Goal: Task Accomplishment & Management: Complete application form

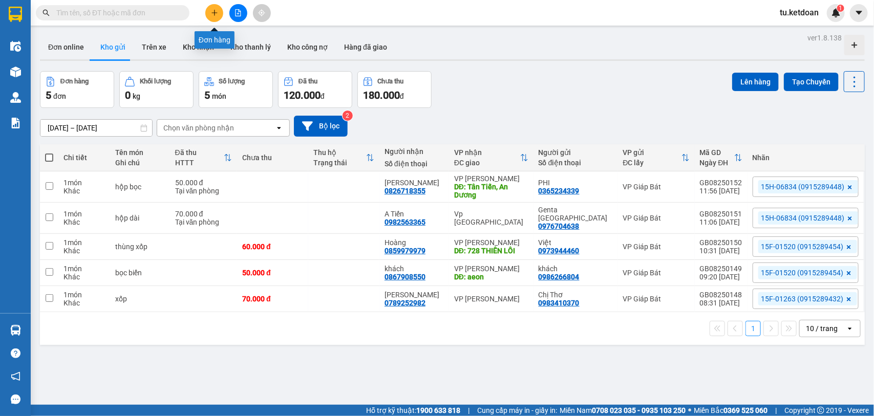
click at [211, 13] on icon "plus" at bounding box center [214, 12] width 6 height 1
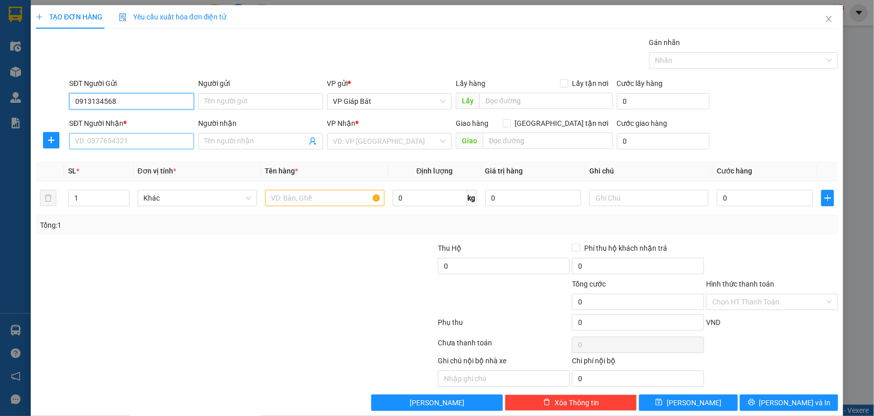
type input "0913134568"
click at [141, 141] on input "SĐT Người Nhận *" at bounding box center [131, 141] width 125 height 16
type input "0357990798"
click at [358, 140] on input "search" at bounding box center [385, 141] width 105 height 15
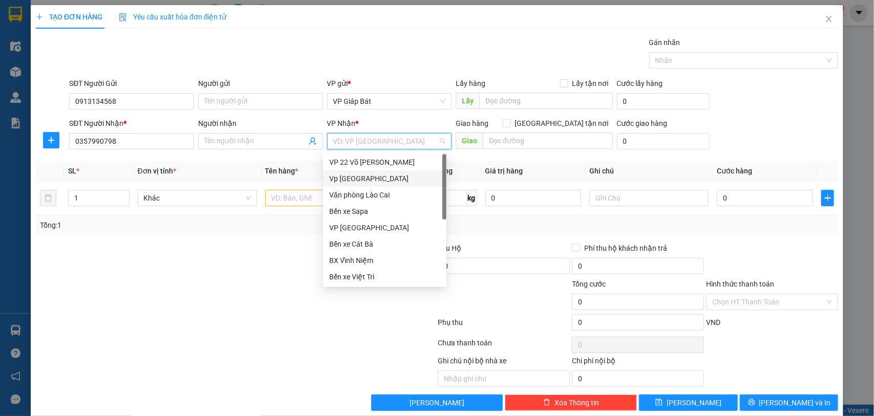
scroll to position [94, 0]
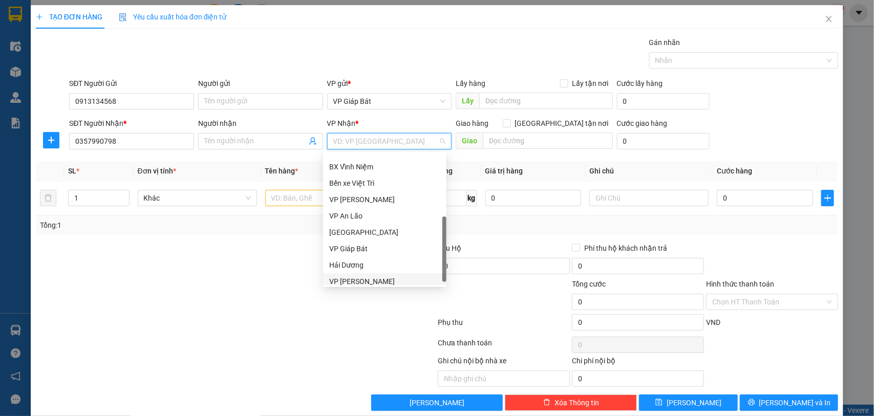
drag, startPoint x: 365, startPoint y: 281, endPoint x: 329, endPoint y: 226, distance: 65.7
click at [364, 280] on div "VP [PERSON_NAME]" at bounding box center [384, 281] width 111 height 11
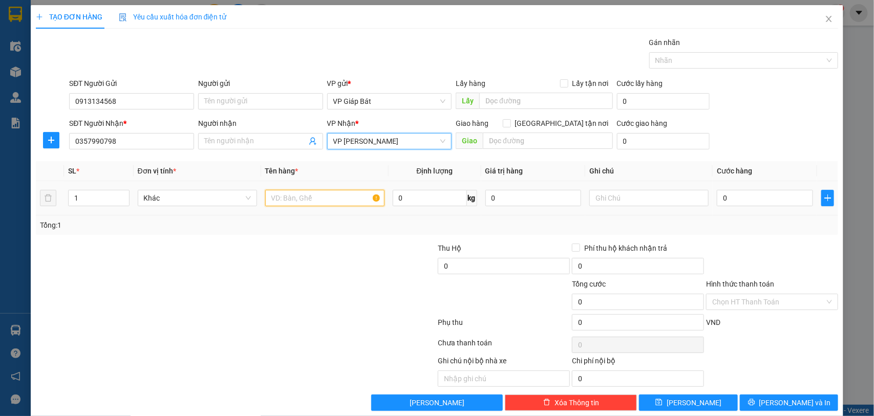
click at [321, 197] on input "text" at bounding box center [324, 198] width 119 height 16
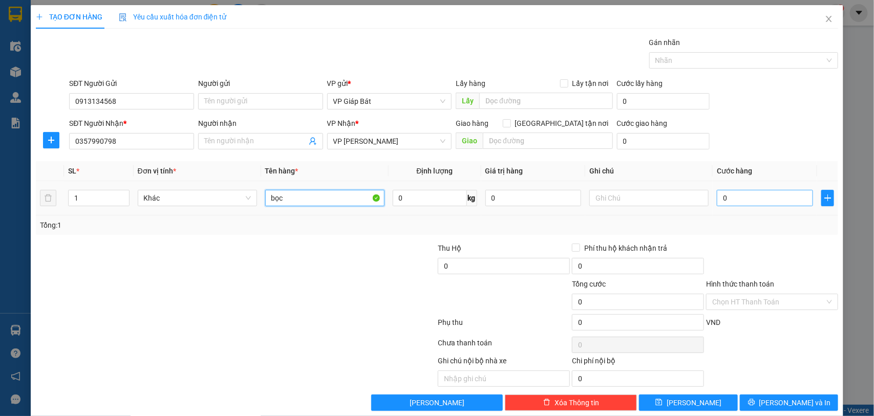
type input "bọc"
click at [778, 202] on input "0" at bounding box center [765, 198] width 96 height 16
type input "5"
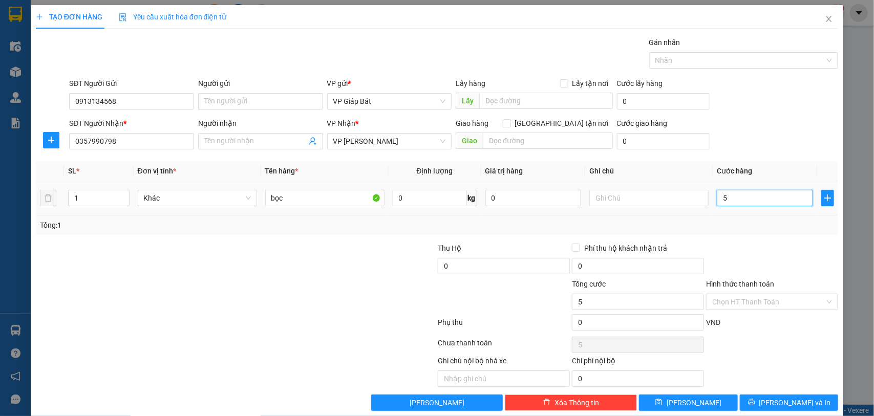
type input "50"
type input "500"
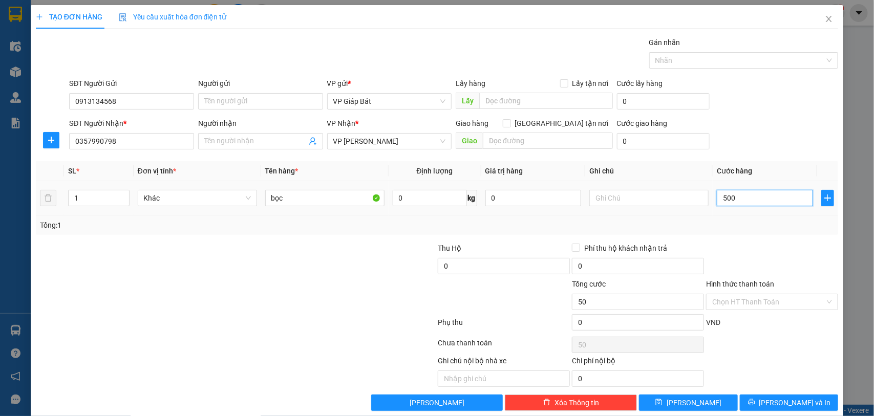
type input "500"
type input "5.000"
type input "50.000"
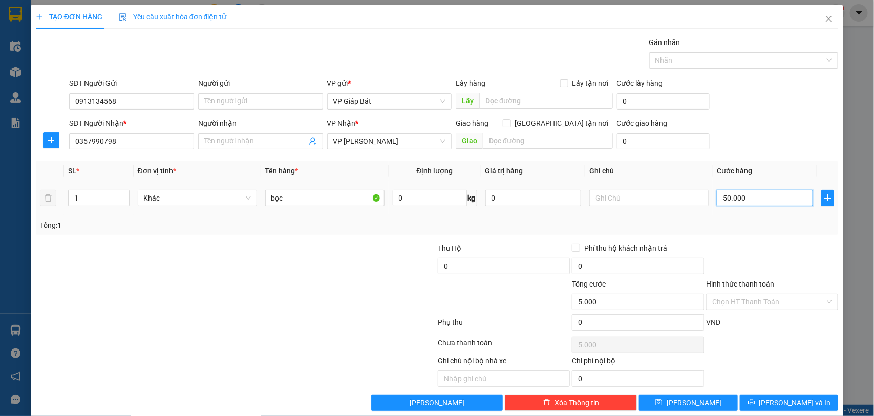
type input "50.000"
click at [752, 301] on input "Hình thức thanh toán" at bounding box center [768, 301] width 113 height 15
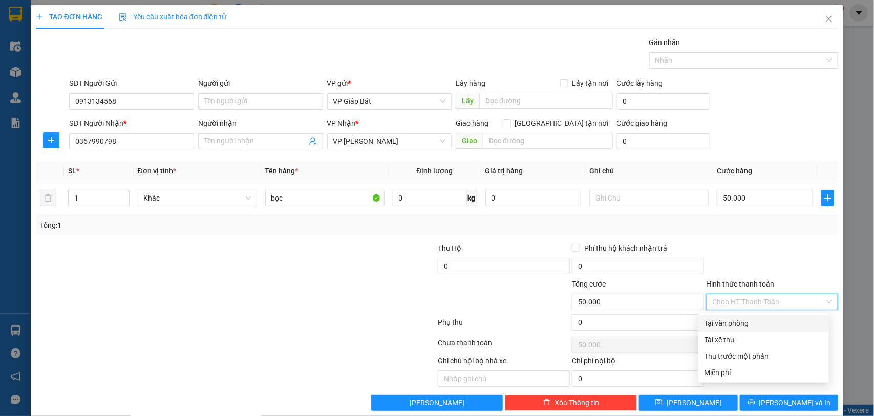
click at [741, 325] on div "Tại văn phòng" at bounding box center [763, 323] width 118 height 11
type input "0"
click at [708, 57] on div at bounding box center [739, 60] width 174 height 12
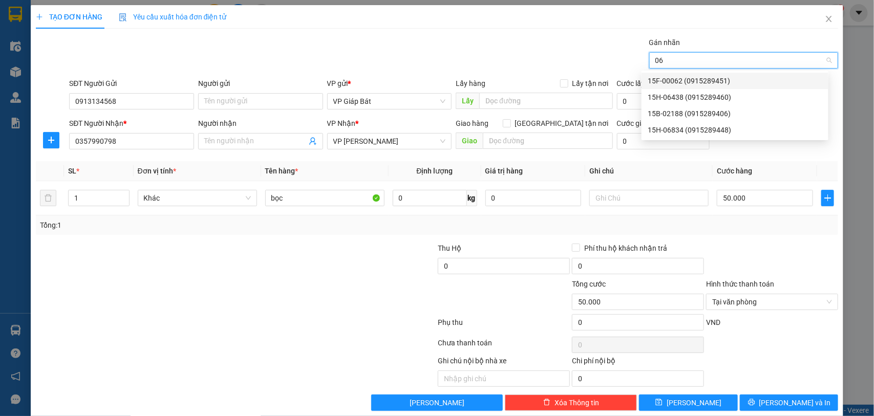
type input "068"
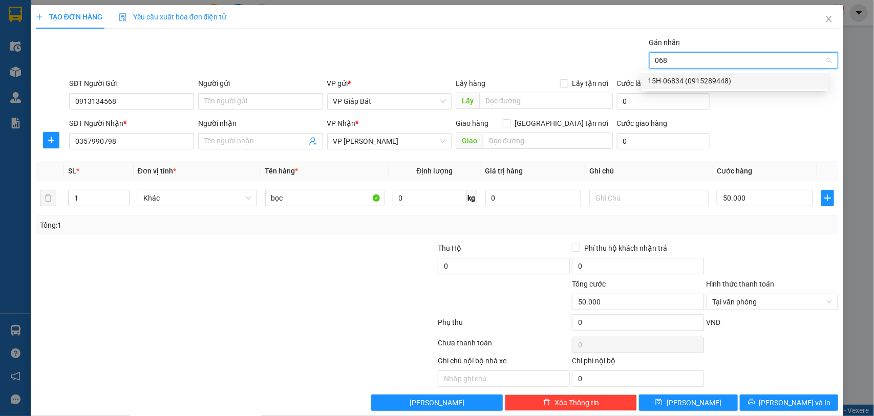
click at [701, 77] on div "15H-06834 (0915289448)" at bounding box center [735, 80] width 175 height 11
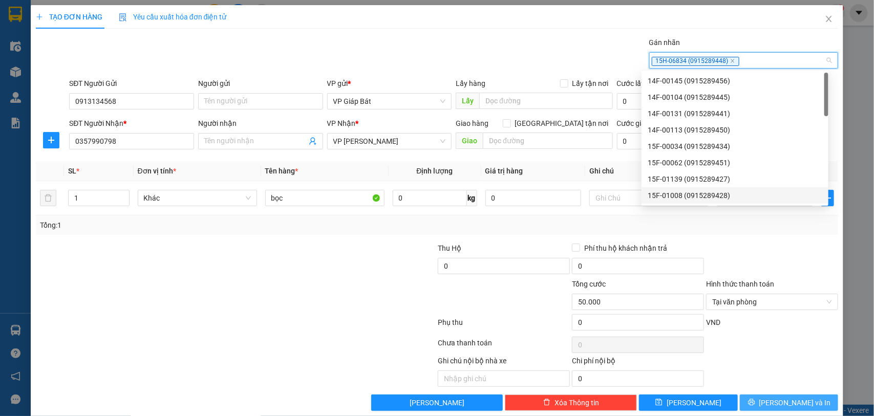
click at [782, 404] on span "[PERSON_NAME] và In" at bounding box center [795, 402] width 72 height 11
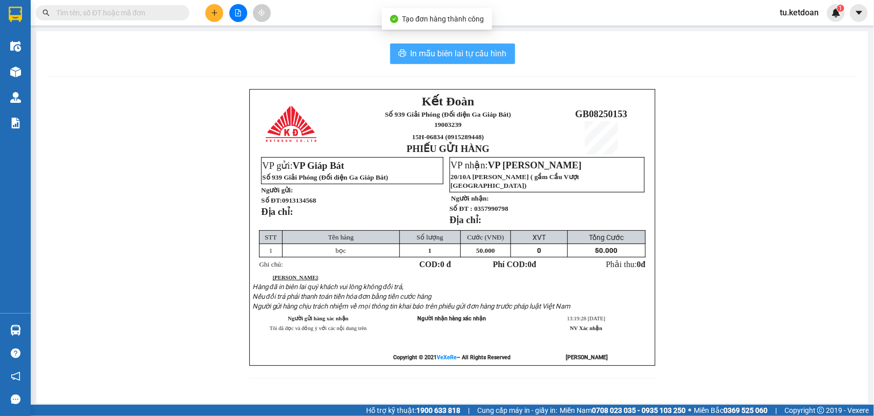
click at [453, 47] on span "In mẫu biên lai tự cấu hình" at bounding box center [459, 53] width 96 height 13
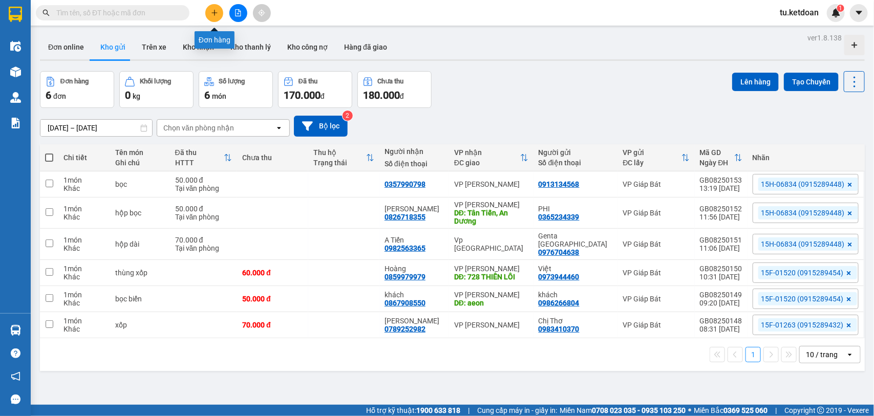
click at [217, 12] on icon "plus" at bounding box center [214, 12] width 7 height 7
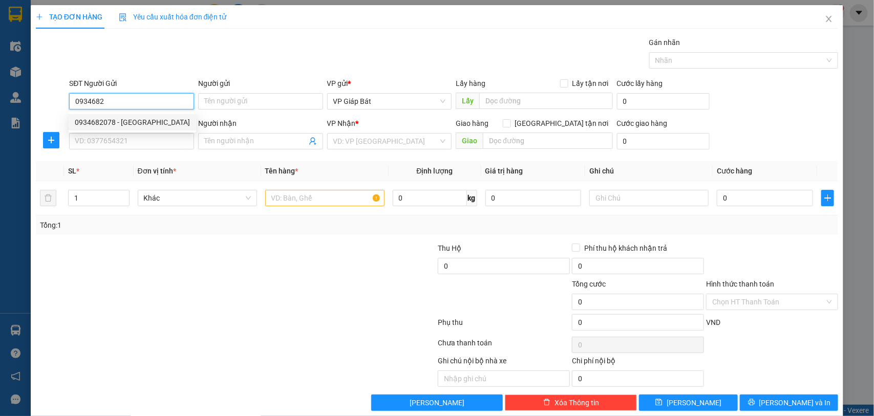
click at [121, 123] on div "0934682078 - [GEOGRAPHIC_DATA]" at bounding box center [132, 122] width 115 height 11
type input "0934682078"
type input "Á Châu"
type input "0934682078"
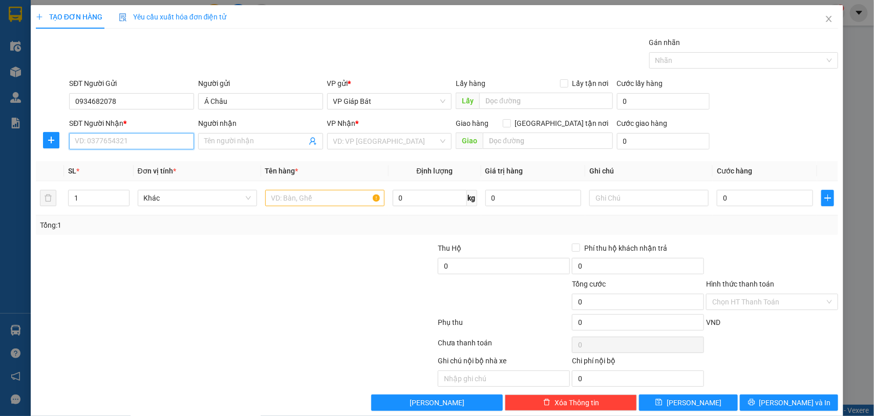
click at [136, 146] on input "SĐT Người Nhận *" at bounding box center [131, 141] width 125 height 16
click at [124, 162] on div "0938818837 - A Tân" at bounding box center [130, 162] width 111 height 11
type input "0938818837"
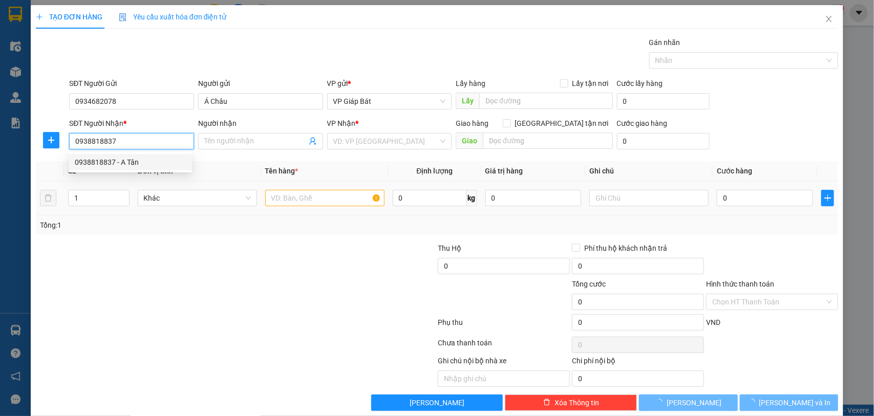
type input "A Tân"
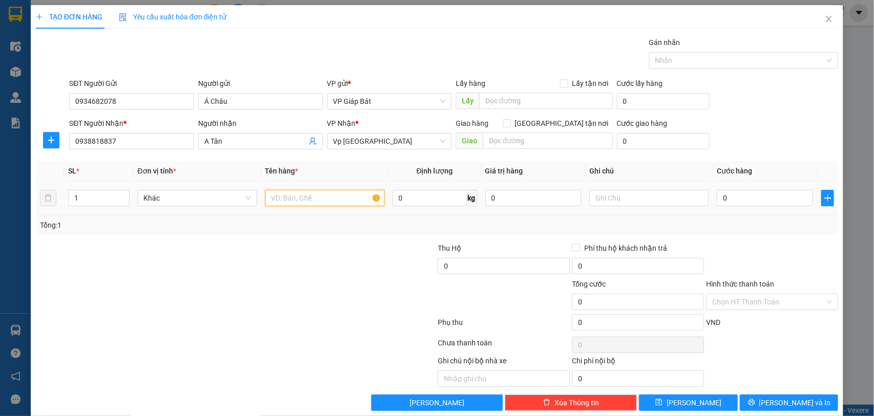
click at [317, 200] on input "text" at bounding box center [324, 198] width 119 height 16
type input "bọc"
click at [730, 195] on input "0" at bounding box center [765, 198] width 96 height 16
type input "5"
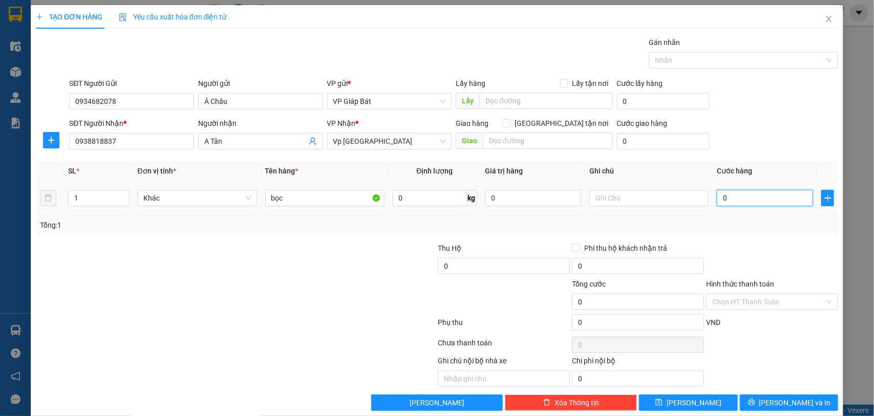
type input "5"
type input "50"
type input "500"
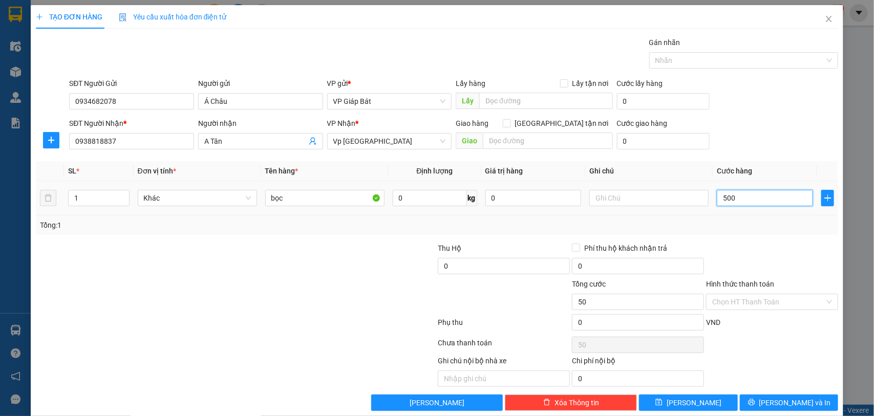
type input "500"
type input "5.000"
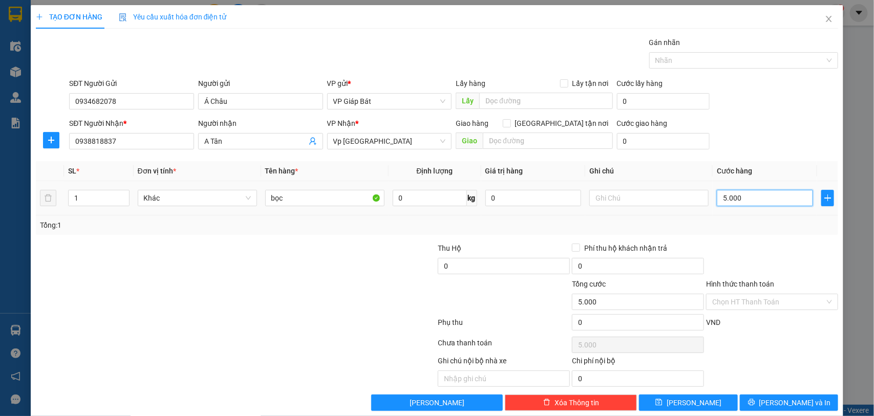
type input "50.000"
click at [709, 58] on div at bounding box center [739, 60] width 174 height 12
type input "50.000"
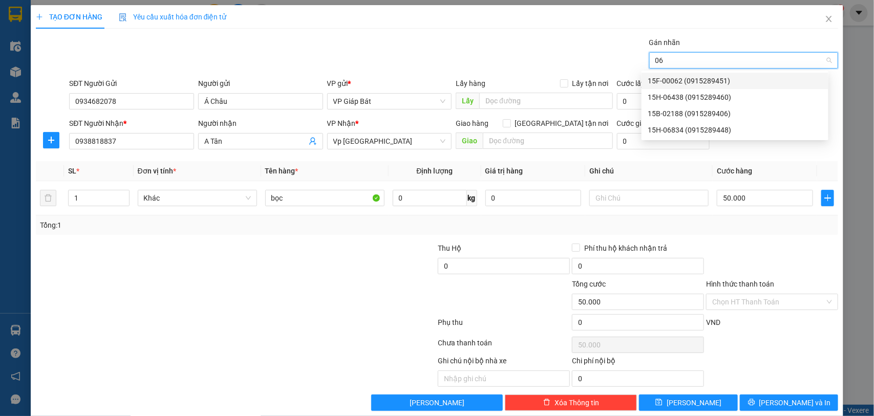
type input "068"
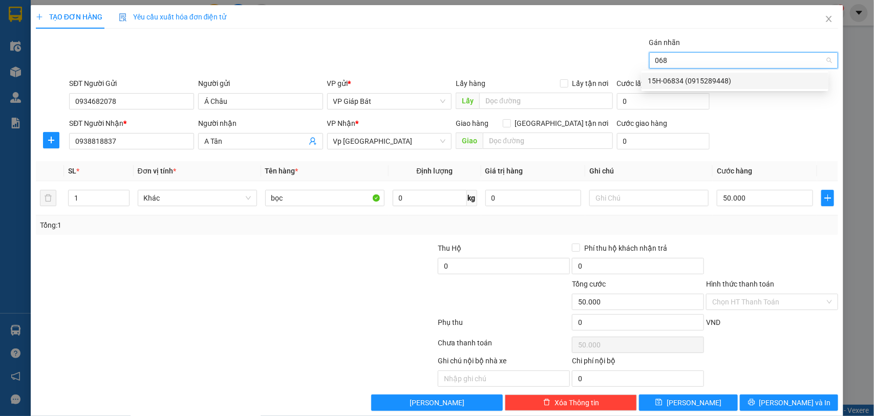
click at [706, 75] on div "15H-06834 (0915289448)" at bounding box center [735, 80] width 175 height 11
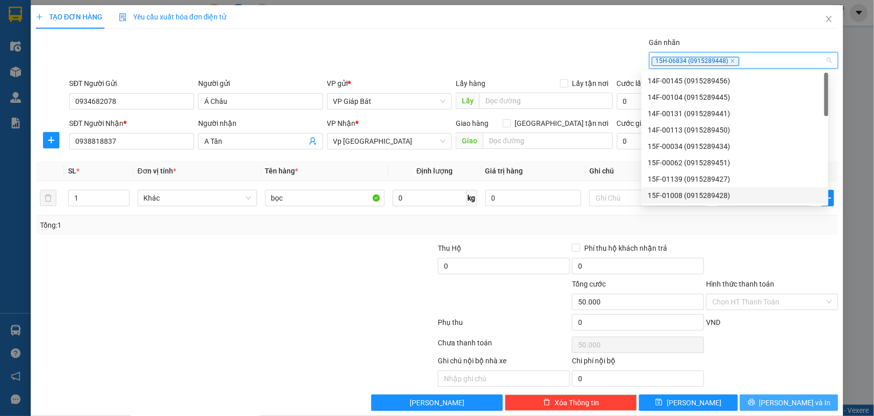
click at [799, 403] on span "[PERSON_NAME] và In" at bounding box center [795, 402] width 72 height 11
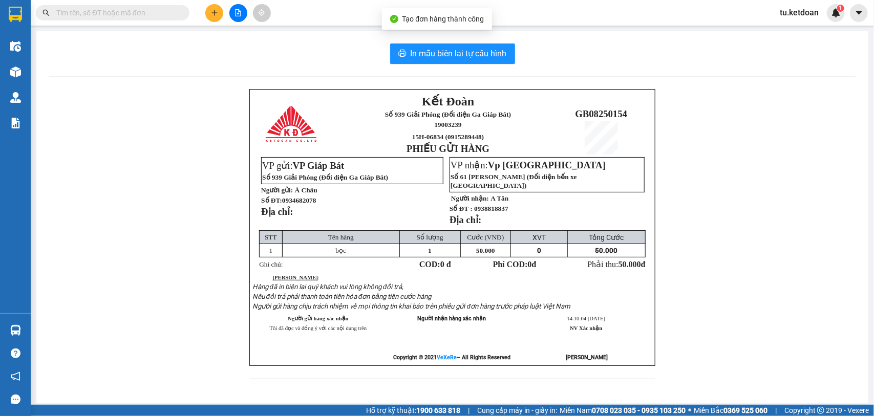
click at [437, 27] on div "Tạo đơn hàng thành công" at bounding box center [437, 18] width 111 height 21
click at [444, 50] on span "In mẫu biên lai tự cấu hình" at bounding box center [459, 53] width 96 height 13
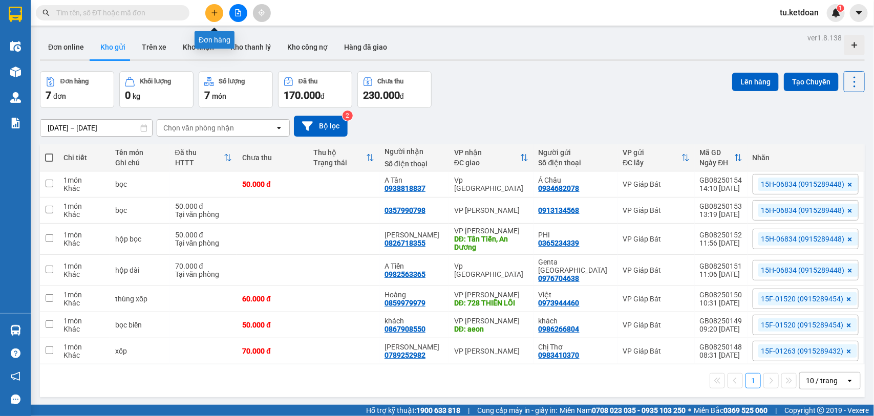
click at [211, 16] on icon "plus" at bounding box center [214, 12] width 7 height 7
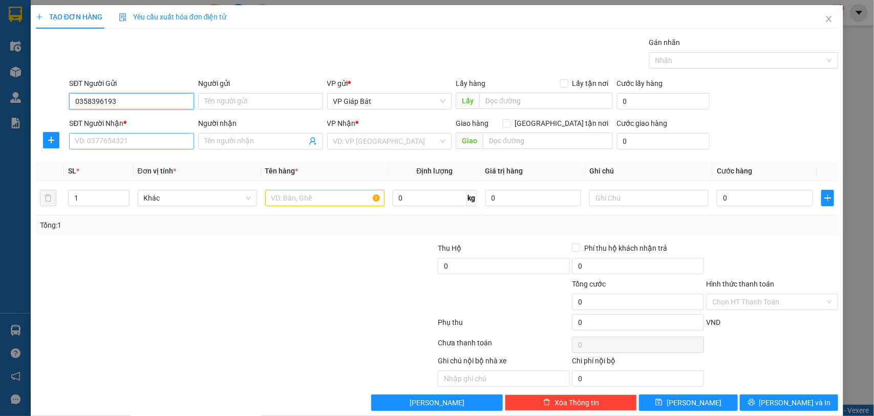
type input "0358396193"
click at [141, 145] on input "SĐT Người Nhận *" at bounding box center [131, 141] width 125 height 16
type input "0372225999"
click at [115, 160] on div "0372225999 - khách" at bounding box center [130, 162] width 111 height 11
type input "khách"
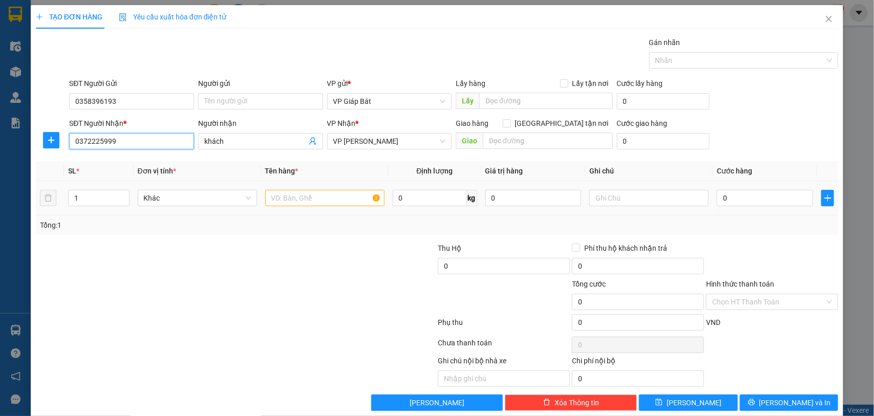
type input "0372225999"
click at [320, 204] on input "text" at bounding box center [324, 198] width 119 height 16
type input "bọc"
click at [743, 200] on input "0" at bounding box center [765, 198] width 96 height 16
type input "5"
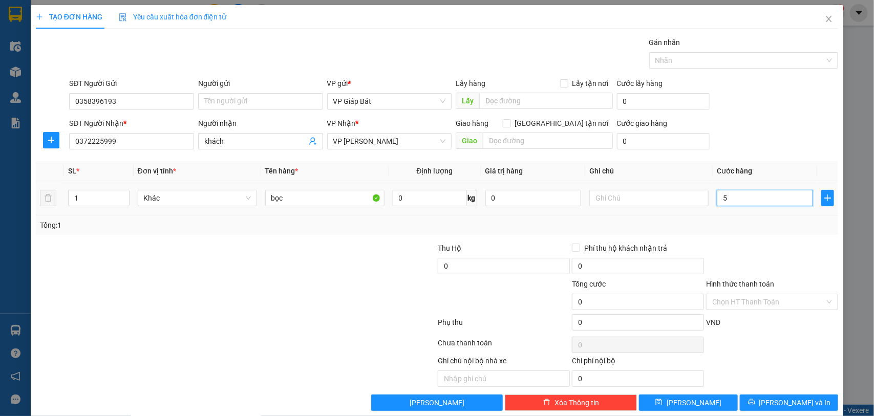
type input "5"
type input "50"
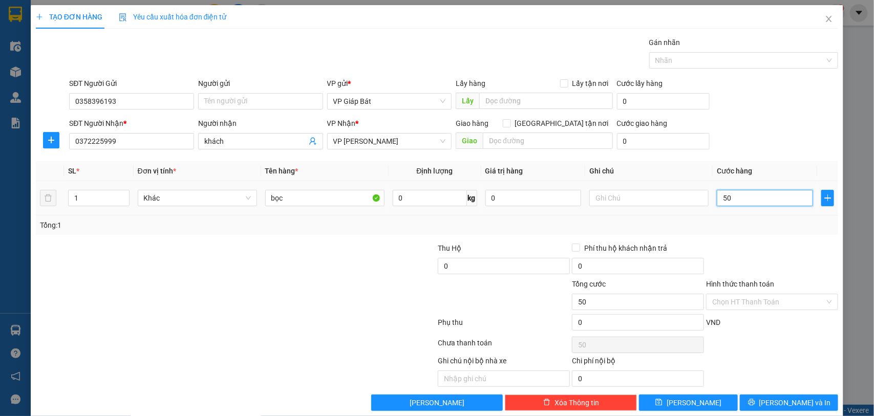
type input "500"
type input "5.000"
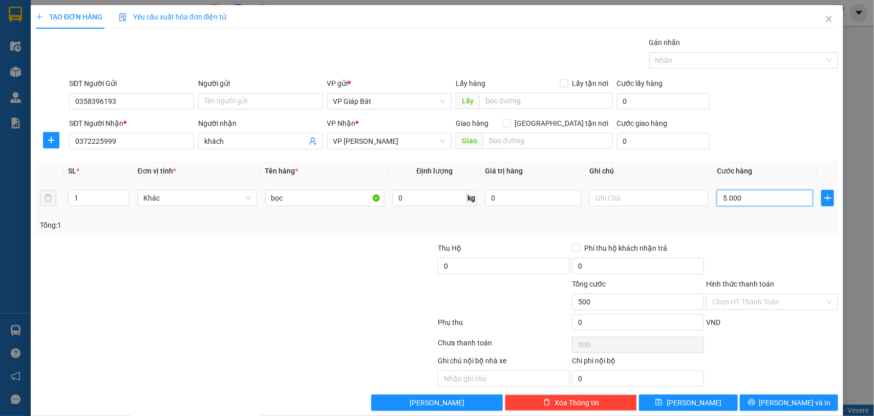
type input "5.000"
type input "50.000"
click at [725, 60] on div at bounding box center [739, 60] width 174 height 12
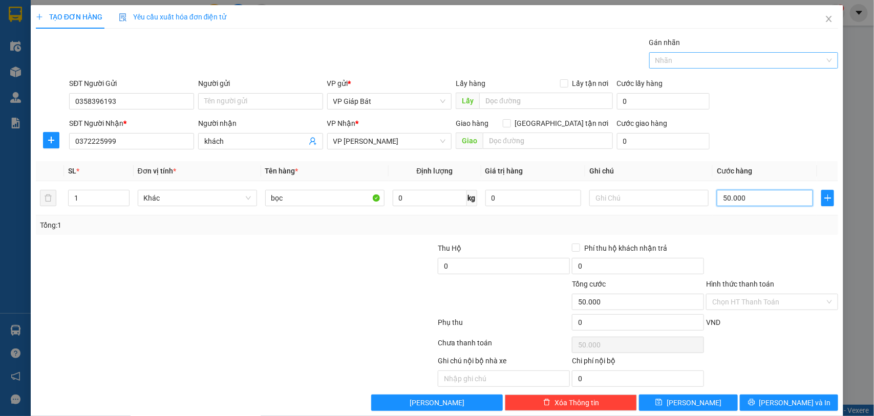
type input "50.000"
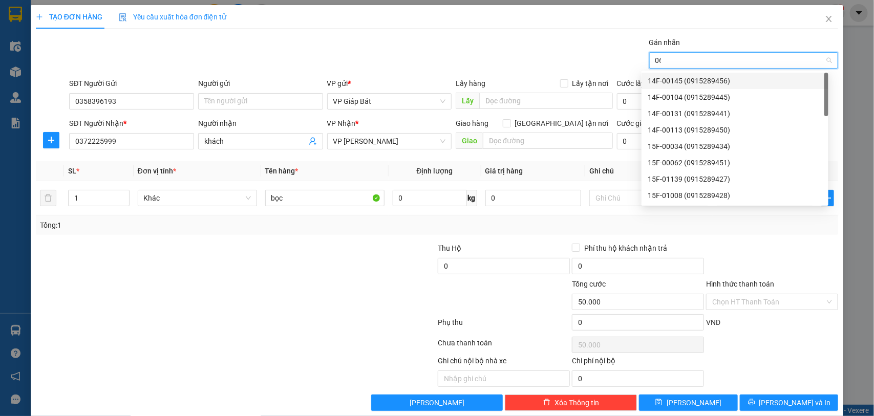
type input "068"
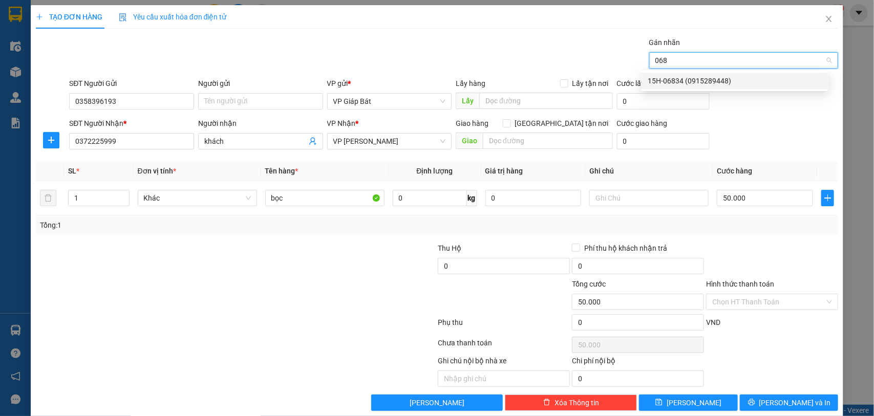
click at [717, 83] on div "15H-06834 (0915289448)" at bounding box center [735, 80] width 175 height 11
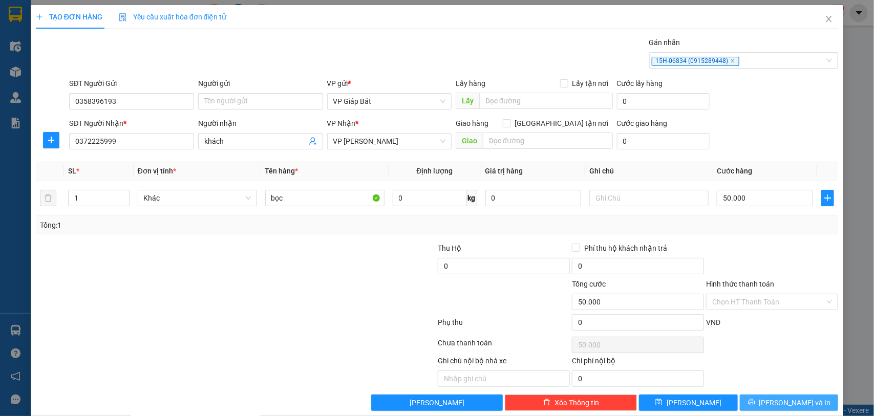
click at [752, 407] on button "[PERSON_NAME] và In" at bounding box center [789, 403] width 98 height 16
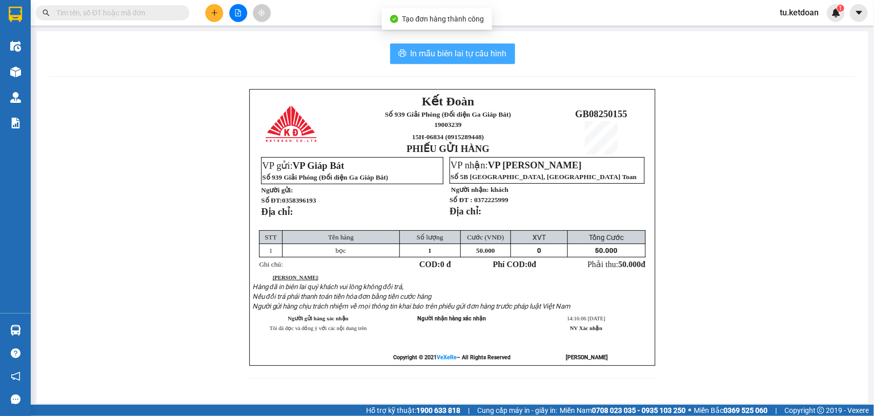
click at [456, 54] on span "In mẫu biên lai tự cấu hình" at bounding box center [459, 53] width 96 height 13
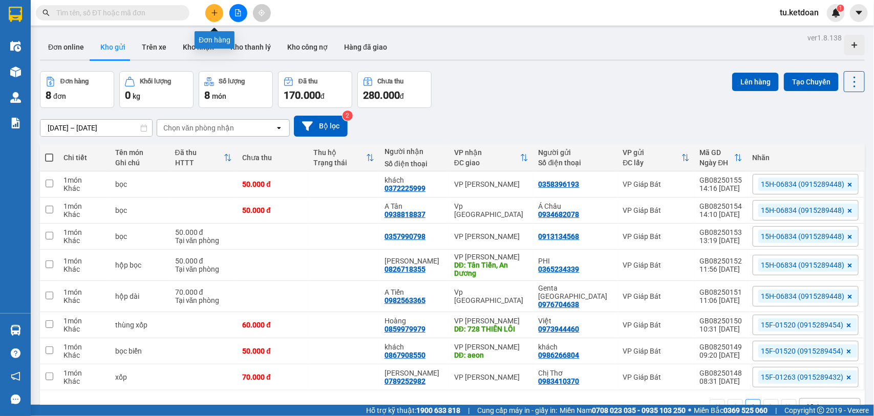
click at [219, 14] on button at bounding box center [214, 13] width 18 height 18
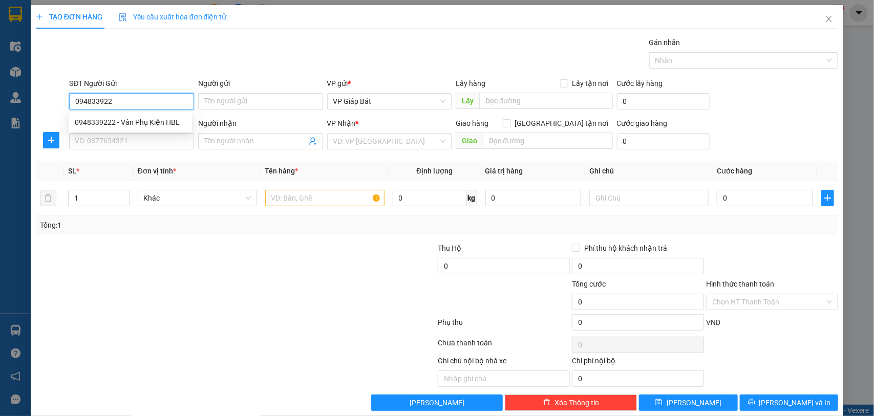
type input "0948339222"
click at [147, 120] on div "0948339222 - Vân Phụ Kiện HBL" at bounding box center [130, 122] width 111 height 11
type input "Vân Phụ Kiện HBL"
type input "0948339222"
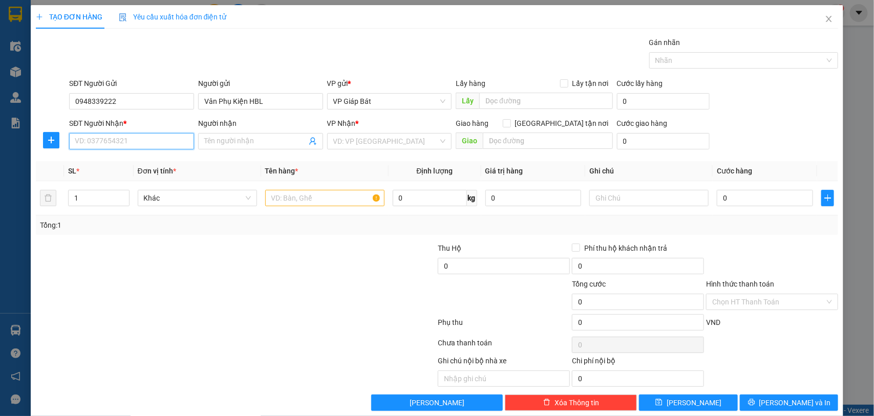
click at [150, 141] on input "SĐT Người Nhận *" at bounding box center [131, 141] width 125 height 16
type input "0975266045"
click at [221, 136] on input "Người nhận" at bounding box center [255, 141] width 102 height 11
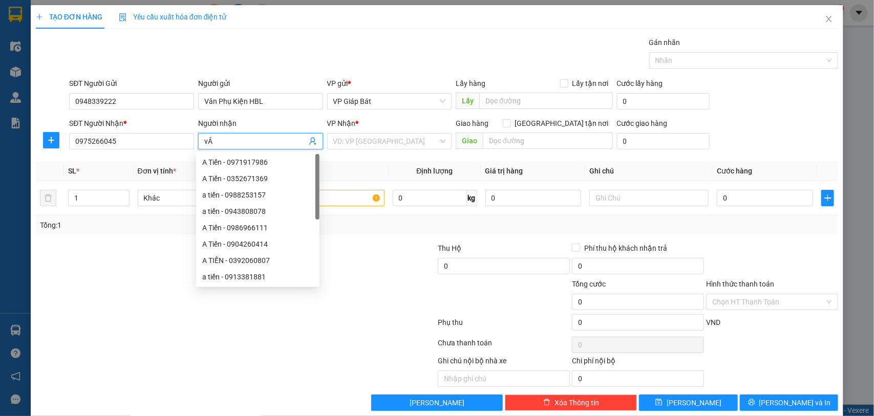
type input "v"
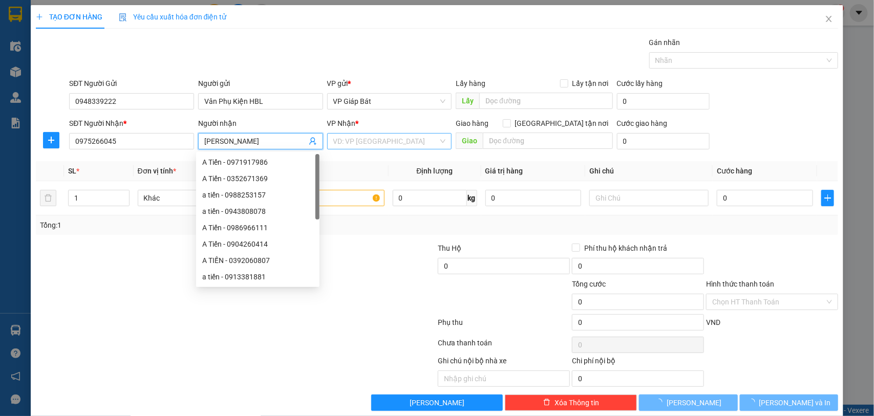
type input "[PERSON_NAME]"
click at [361, 138] on input "search" at bounding box center [385, 141] width 105 height 15
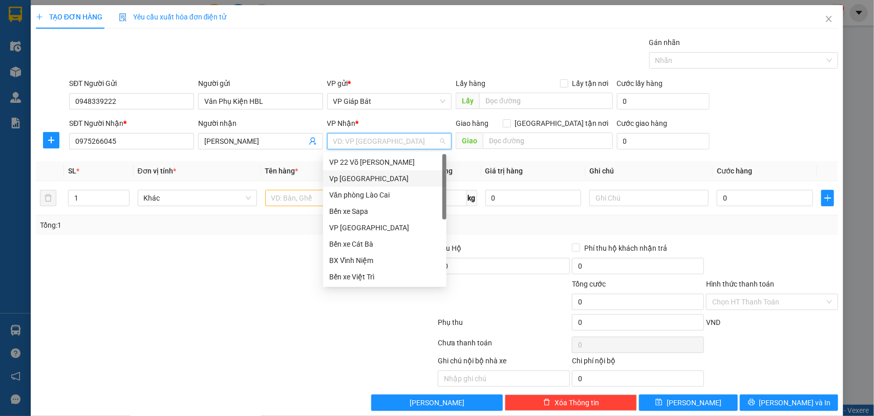
click at [365, 177] on div "Vp [GEOGRAPHIC_DATA]" at bounding box center [384, 178] width 111 height 11
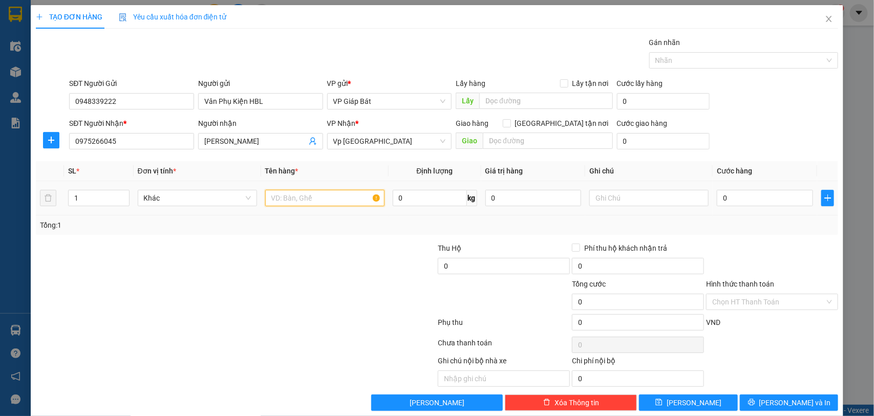
click at [298, 193] on input "text" at bounding box center [324, 198] width 119 height 16
type input "bọc đen"
click at [738, 202] on input "0" at bounding box center [765, 198] width 96 height 16
type input "5"
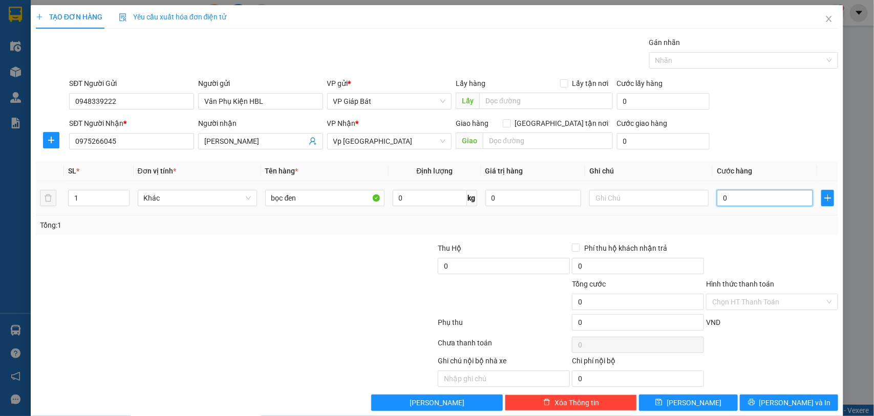
type input "5"
type input "50"
type input "500"
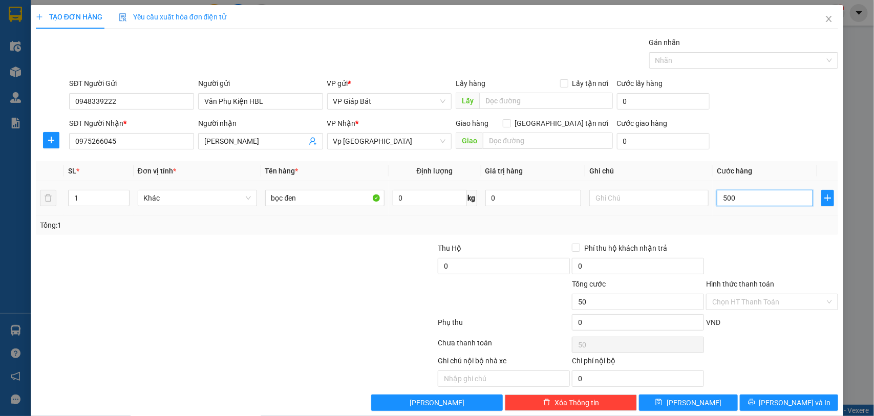
type input "500"
type input "5.000"
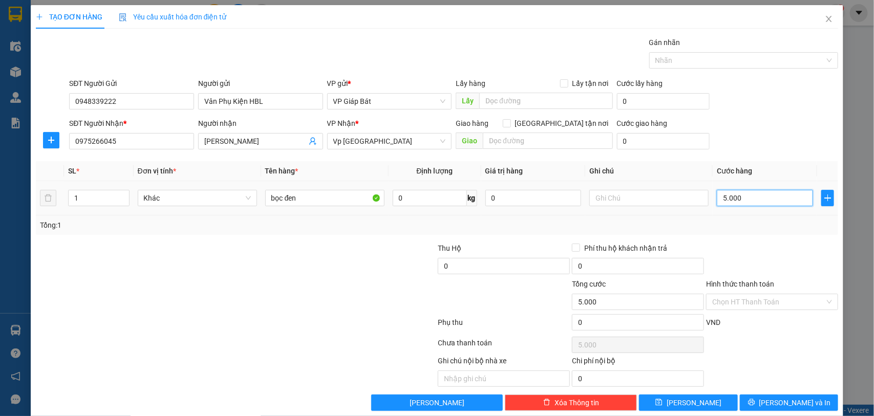
type input "50.000"
click at [714, 56] on div at bounding box center [739, 60] width 174 height 12
type input "50.000"
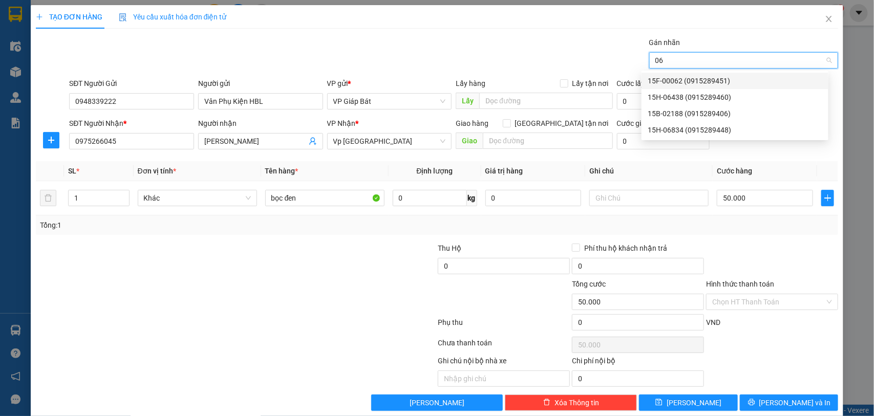
type input "068"
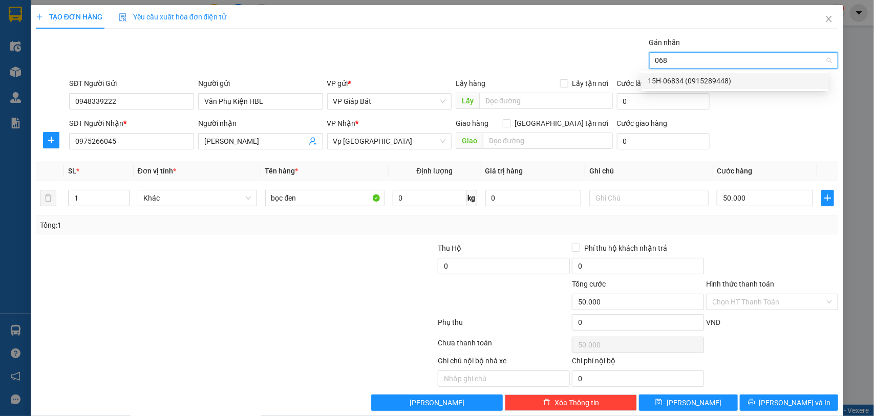
click at [709, 82] on div "15H-06834 (0915289448)" at bounding box center [735, 80] width 175 height 11
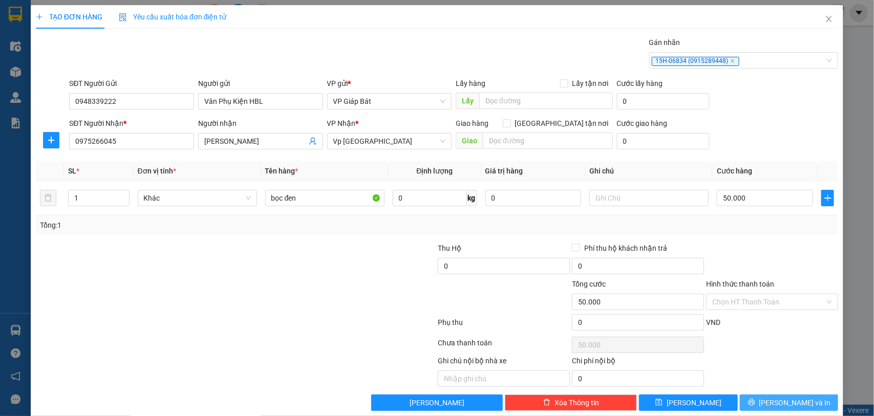
click at [772, 398] on span "[PERSON_NAME] và In" at bounding box center [795, 402] width 72 height 11
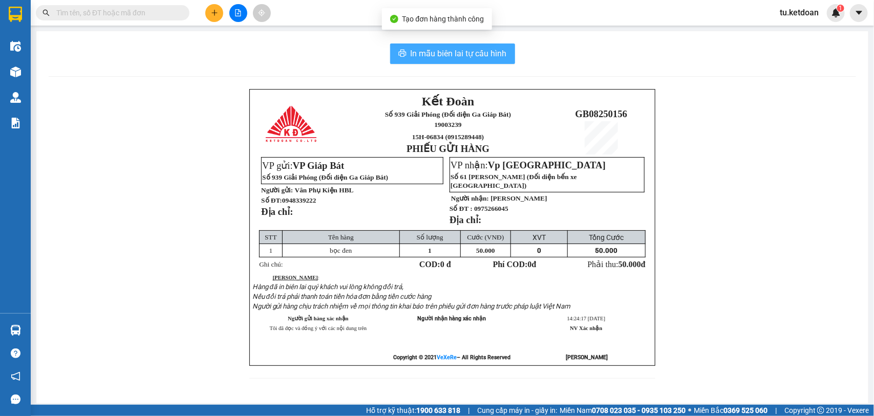
click at [469, 54] on span "In mẫu biên lai tự cấu hình" at bounding box center [459, 53] width 96 height 13
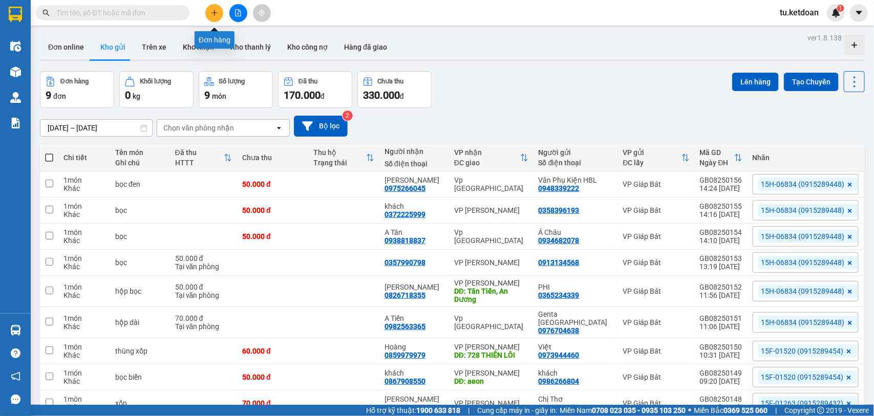
click at [216, 12] on icon "plus" at bounding box center [214, 12] width 7 height 7
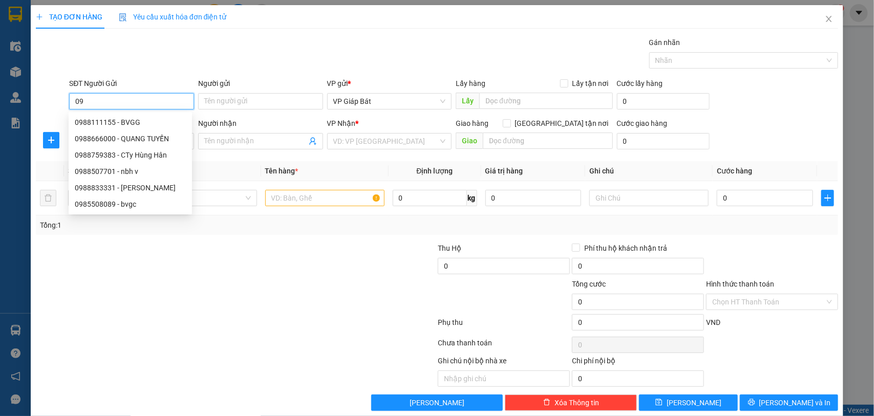
type input "0"
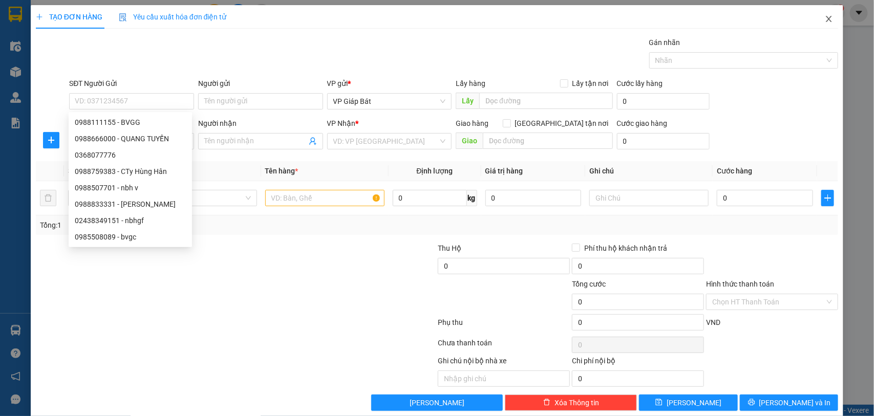
click at [825, 18] on icon "close" at bounding box center [829, 19] width 8 height 8
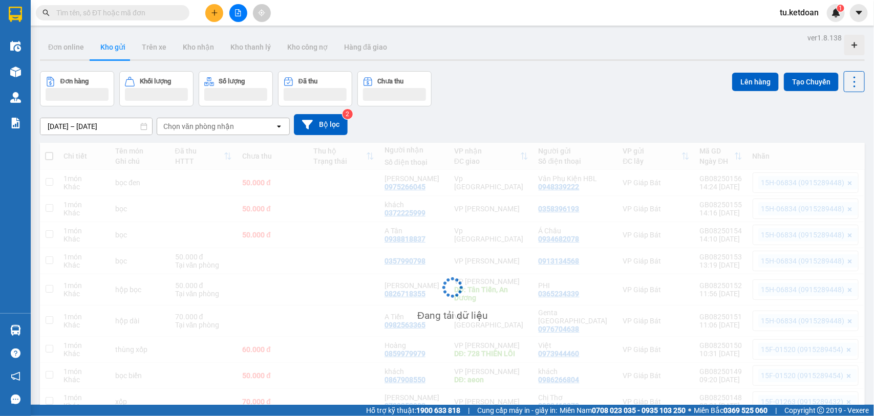
click at [158, 15] on input "text" at bounding box center [116, 12] width 121 height 11
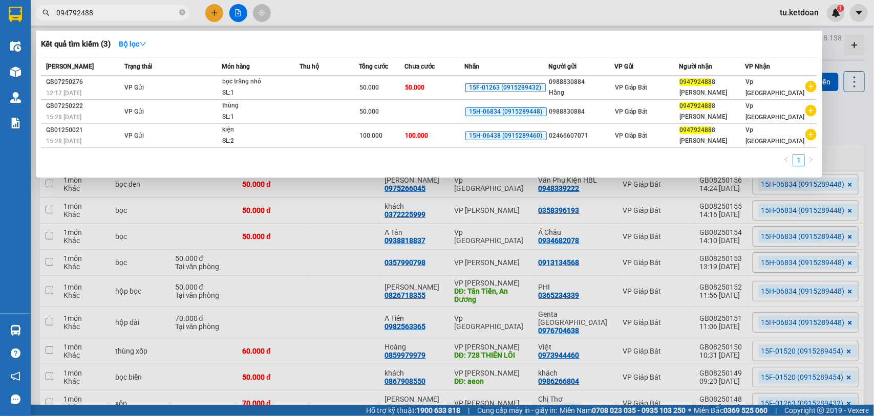
type input "0947924888"
click at [182, 14] on icon "close-circle" at bounding box center [182, 12] width 6 height 6
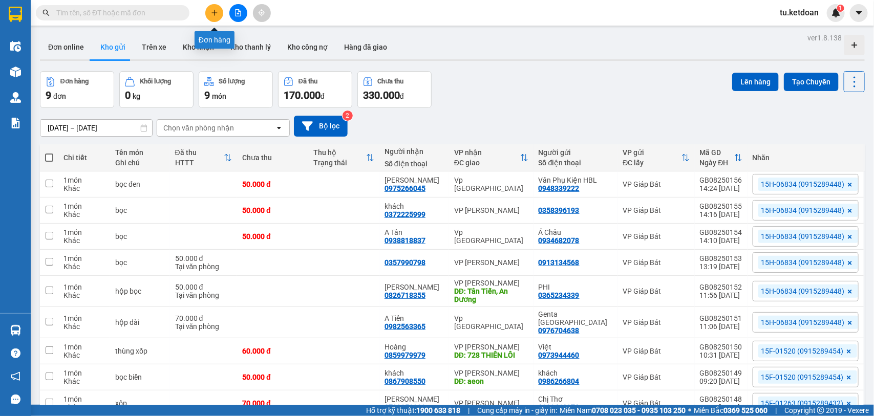
click at [215, 10] on icon "plus" at bounding box center [214, 12] width 7 height 7
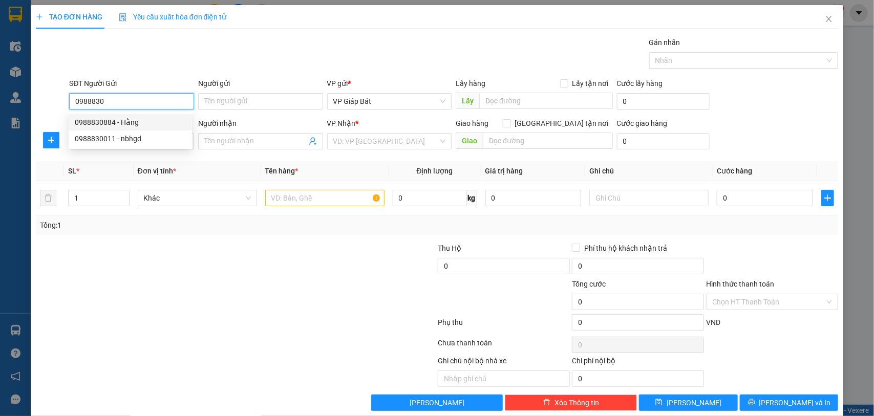
click at [142, 124] on div "0988830884 - Hằng" at bounding box center [130, 122] width 111 height 11
type input "0988830884"
type input "Hằng"
type input "0988830884"
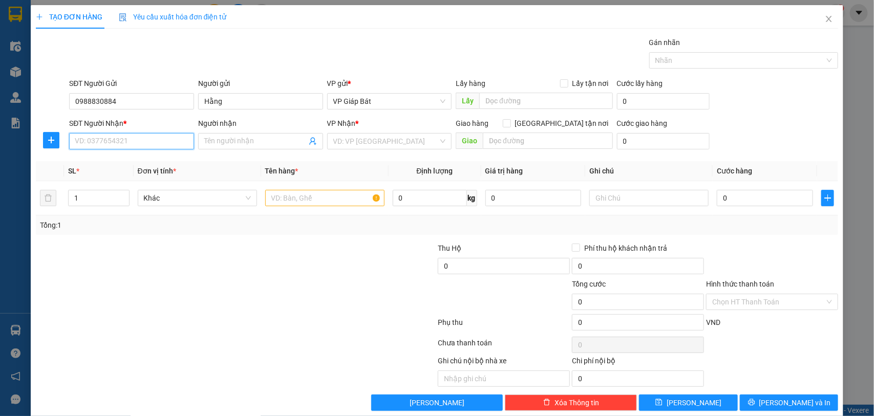
click at [122, 145] on input "SĐT Người Nhận *" at bounding box center [131, 141] width 125 height 16
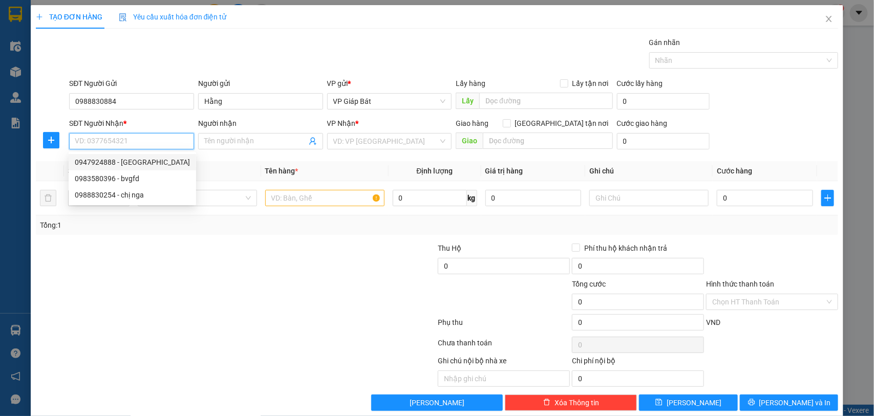
click at [140, 154] on div "0947924888 - [GEOGRAPHIC_DATA]" at bounding box center [132, 162] width 127 height 16
type input "0947924888"
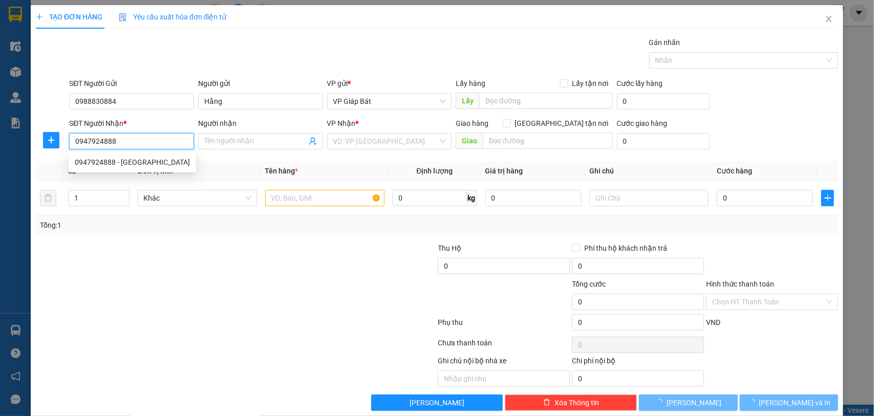
type input "[PERSON_NAME]"
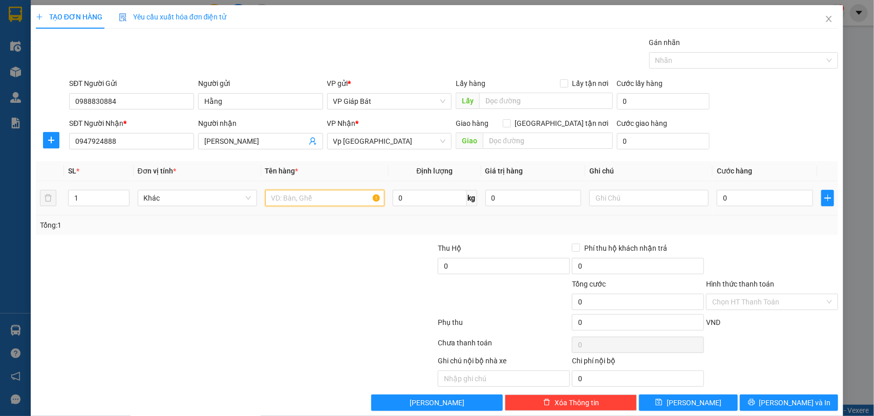
click at [323, 199] on input "text" at bounding box center [324, 198] width 119 height 16
type input "túi trắng"
click at [738, 204] on input "0" at bounding box center [765, 198] width 96 height 16
type input "5"
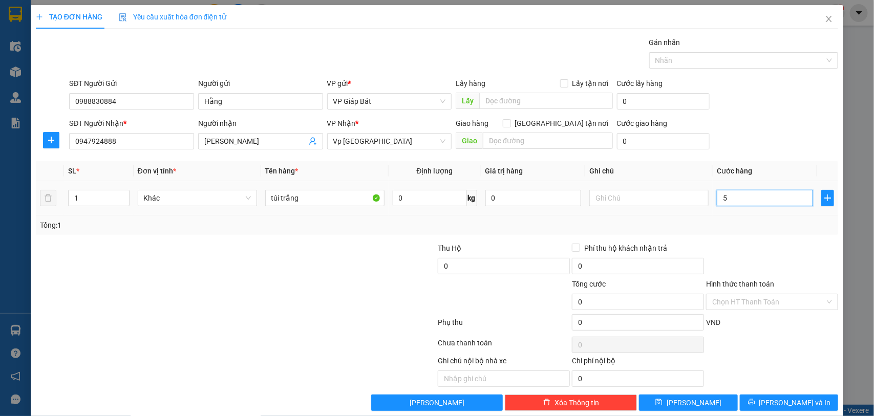
type input "5"
type input "50"
type input "500"
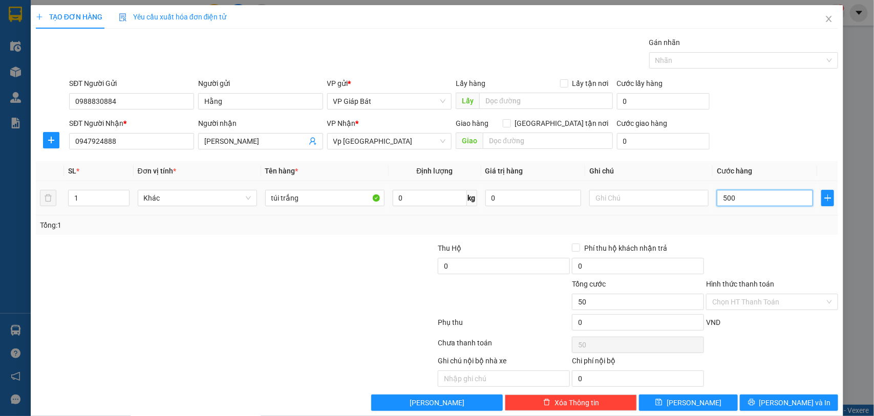
type input "500"
type input "5.000"
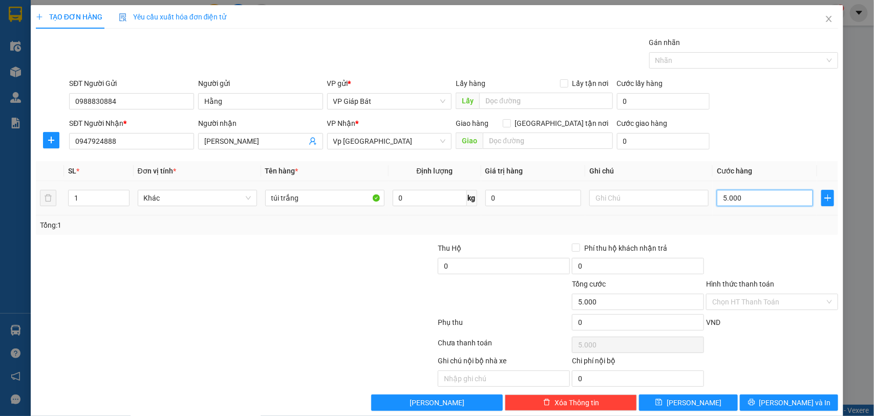
type input "50.000"
click at [756, 298] on input "Hình thức thanh toán" at bounding box center [768, 301] width 113 height 15
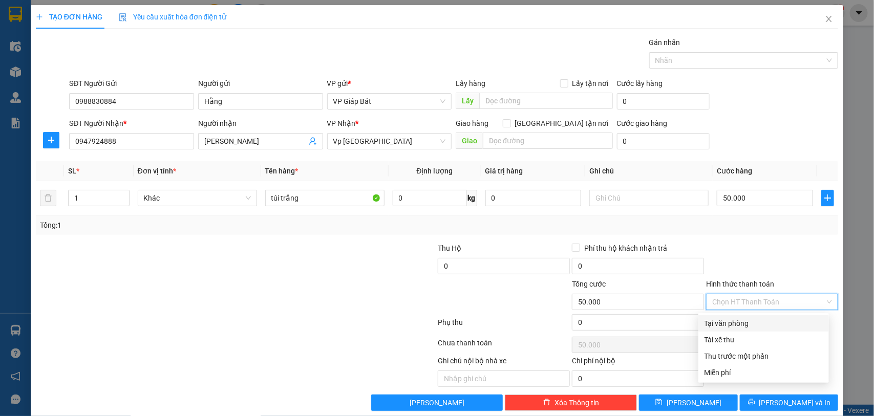
click at [729, 320] on div "Tại văn phòng" at bounding box center [763, 323] width 118 height 11
type input "0"
click at [712, 63] on div at bounding box center [739, 60] width 174 height 12
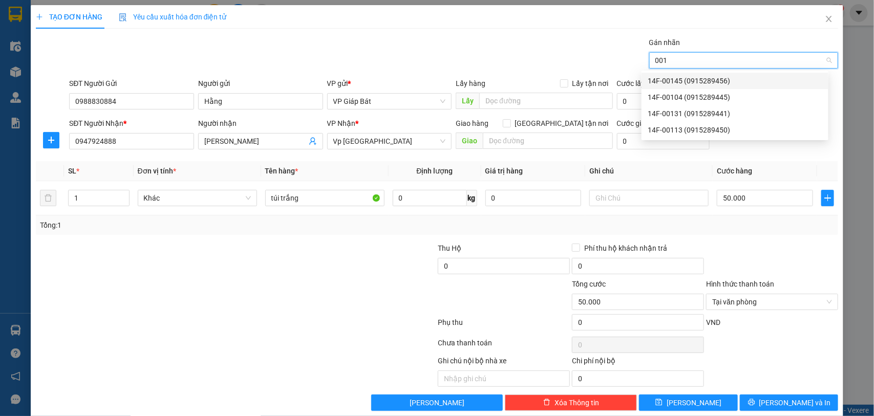
type input "0011"
click at [700, 80] on div "14F-00113 (0915289450)" at bounding box center [735, 80] width 175 height 11
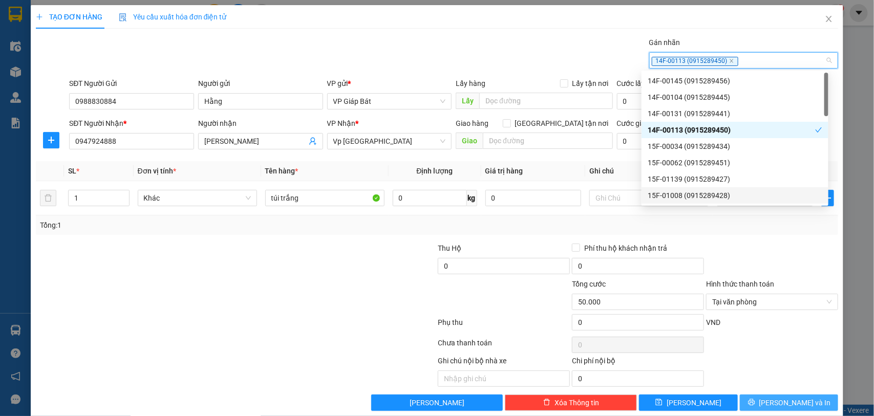
click at [755, 405] on icon "printer" at bounding box center [751, 402] width 7 height 7
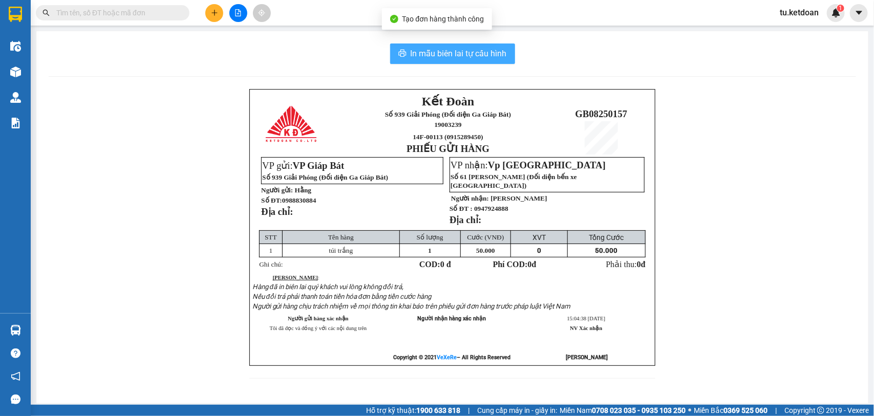
click at [443, 50] on span "In mẫu biên lai tự cấu hình" at bounding box center [459, 53] width 96 height 13
